Goal: Information Seeking & Learning: Find specific fact

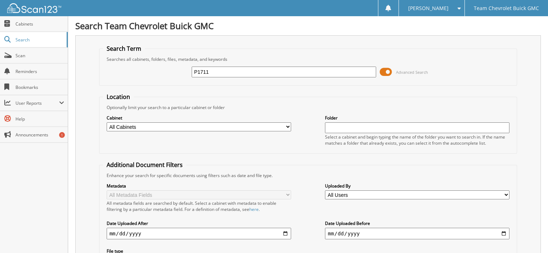
type input "P1711"
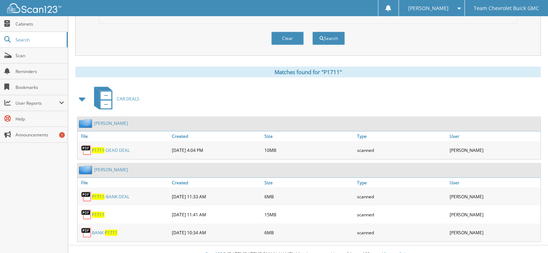
scroll to position [252, 0]
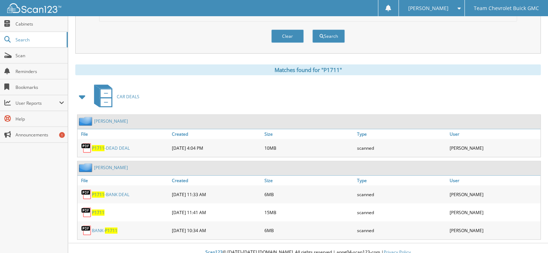
click at [96, 210] on span "P1711" at bounding box center [98, 213] width 13 height 6
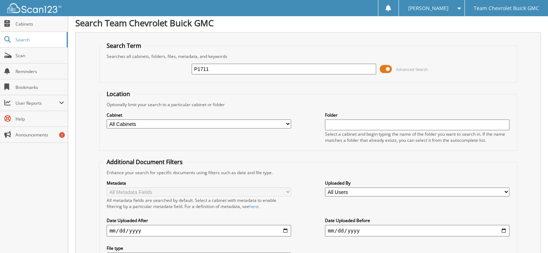
scroll to position [0, 0]
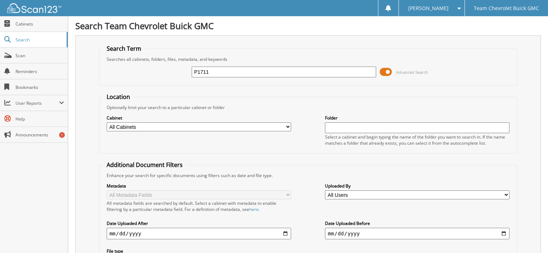
drag, startPoint x: 239, startPoint y: 73, endPoint x: -296, endPoint y: 12, distance: 537.8
click at [0, 12] on html "Delilah C. Settings Logout Team Chevrolet Buick GMC Close Cabinets Search Scan" at bounding box center [274, 256] width 548 height 513
type input "LICENSE PLATE 06"
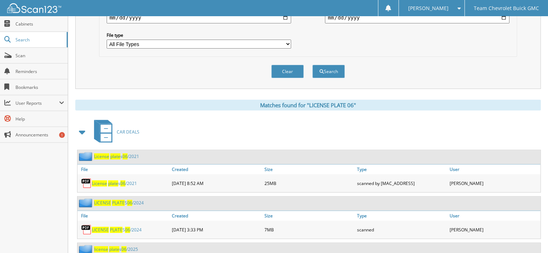
scroll to position [252, 0]
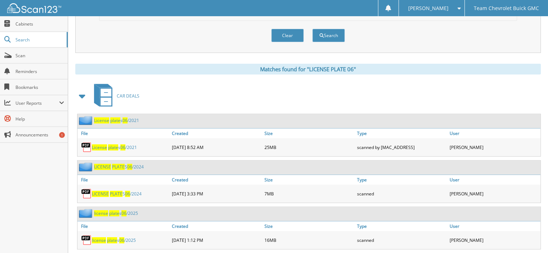
click at [125, 209] on div "license plate s 06 /2025" at bounding box center [108, 213] width 61 height 9
click at [125, 211] on span "06" at bounding box center [123, 214] width 5 height 6
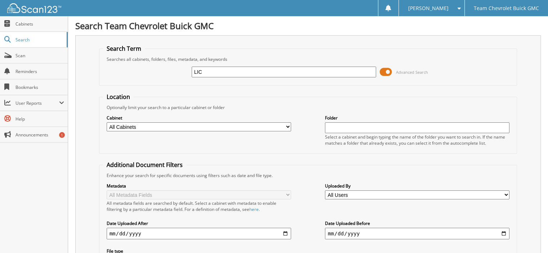
type input "LICENSE PLATE 07/2025"
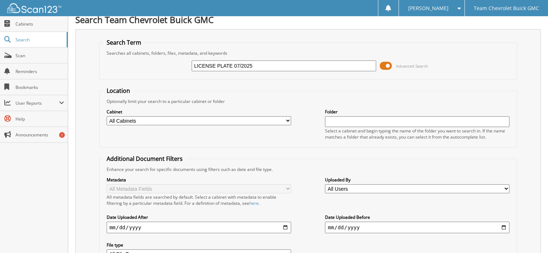
scroll to position [170, 0]
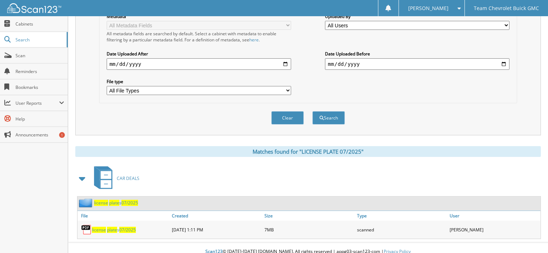
click at [133, 227] on span "07/2025" at bounding box center [127, 230] width 17 height 6
